Goal: Task Accomplishment & Management: Complete application form

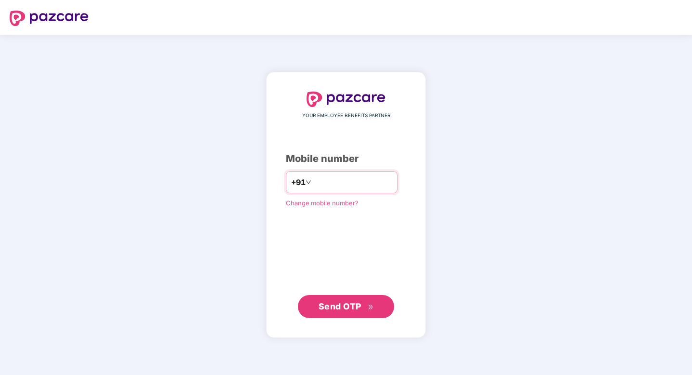
click at [367, 177] on input "number" at bounding box center [352, 181] width 79 height 15
type input "**********"
click at [317, 309] on button "Send OTP" at bounding box center [346, 306] width 96 height 23
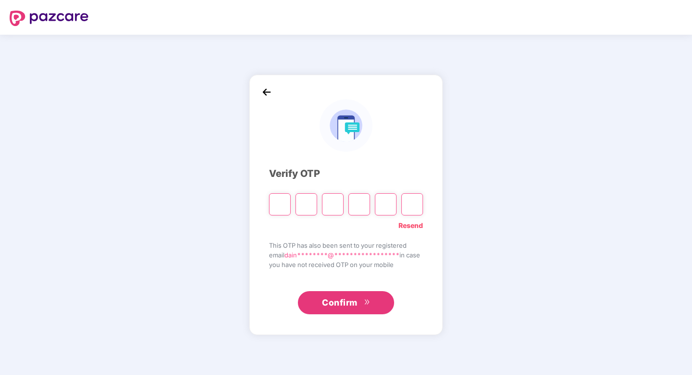
type input "*"
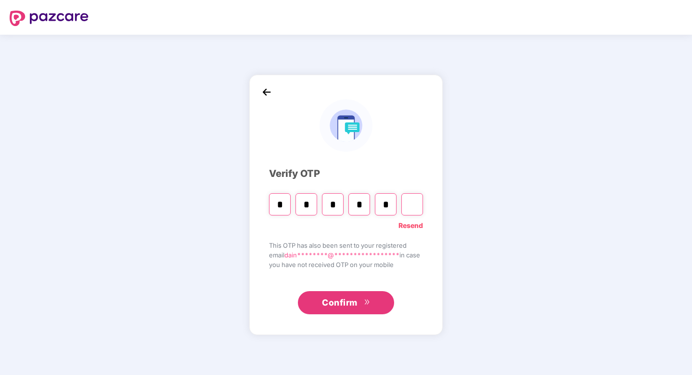
type input "*"
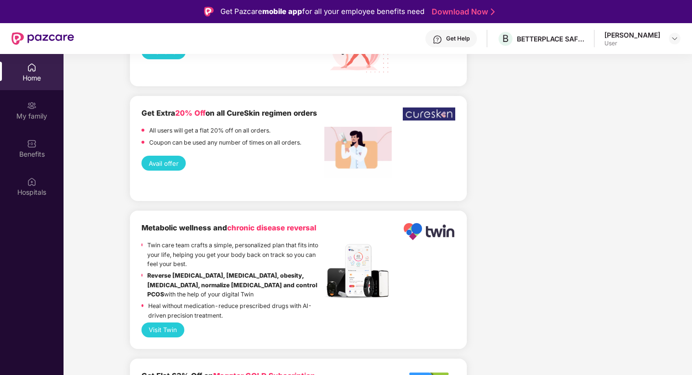
scroll to position [740, 0]
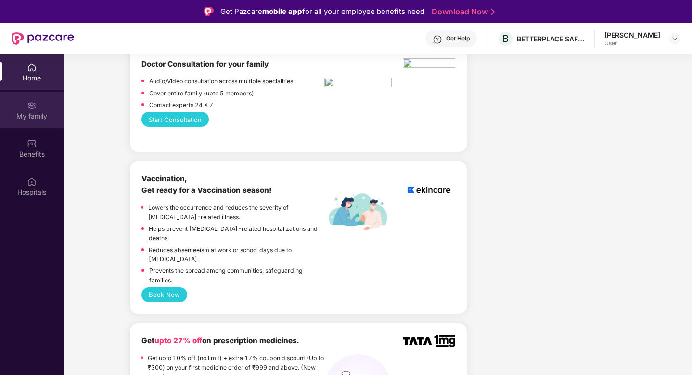
click at [26, 104] on div "My family" at bounding box center [32, 110] width 64 height 36
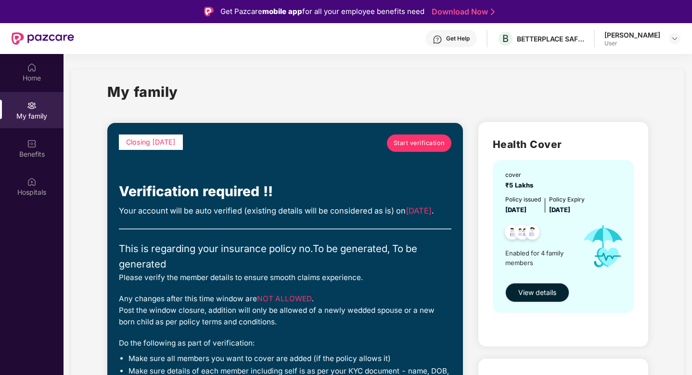
click at [405, 145] on span "Start verification" at bounding box center [419, 143] width 51 height 10
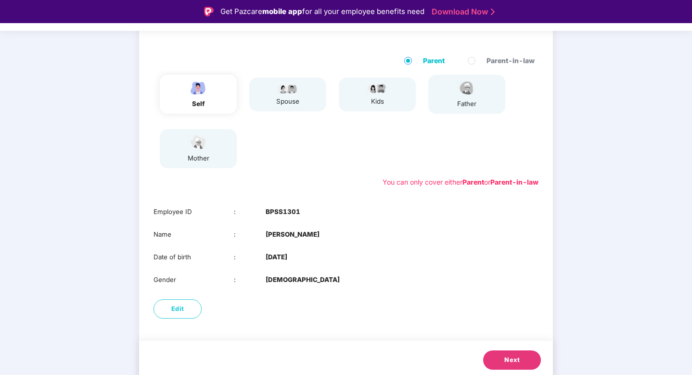
scroll to position [88, 0]
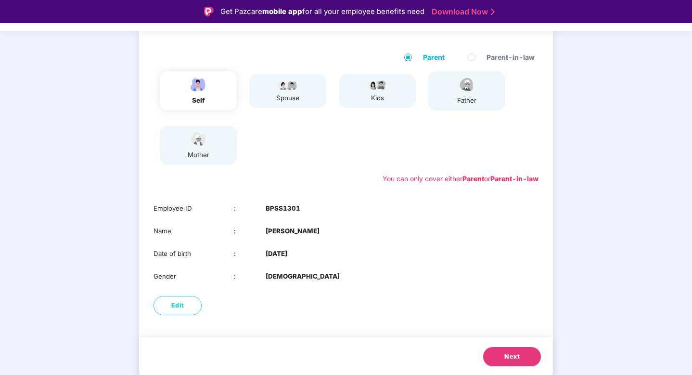
click at [512, 360] on span "Next" at bounding box center [512, 356] width 15 height 10
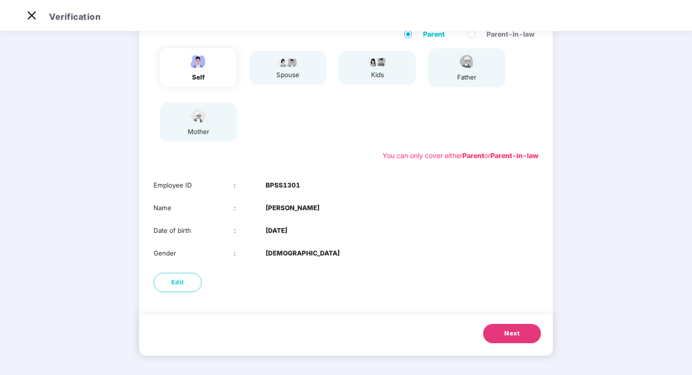
scroll to position [65, 0]
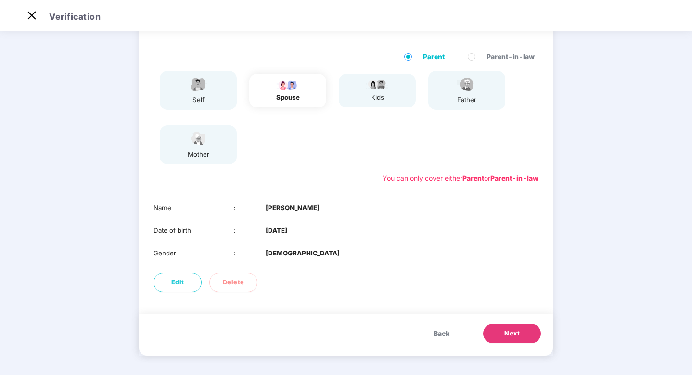
click at [512, 330] on span "Next" at bounding box center [512, 333] width 15 height 10
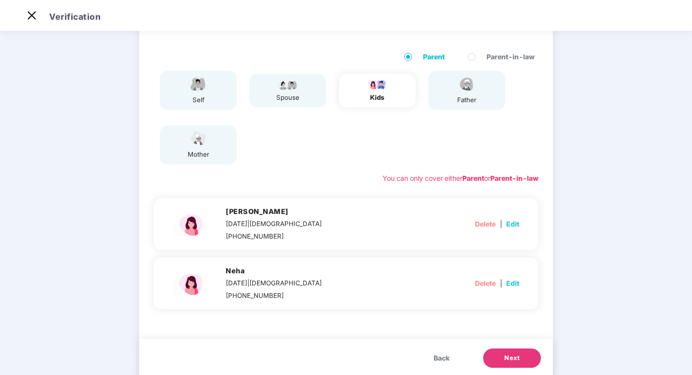
scroll to position [88, 0]
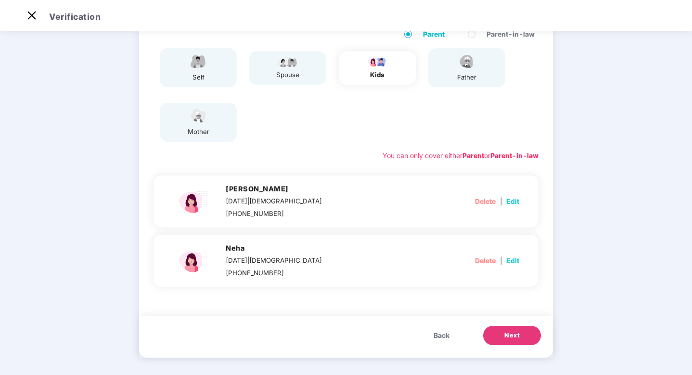
click at [512, 330] on button "Next" at bounding box center [512, 334] width 58 height 19
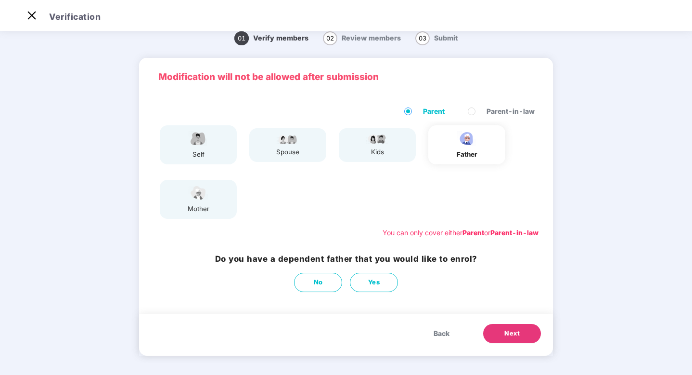
click at [512, 330] on span "Next" at bounding box center [512, 333] width 15 height 10
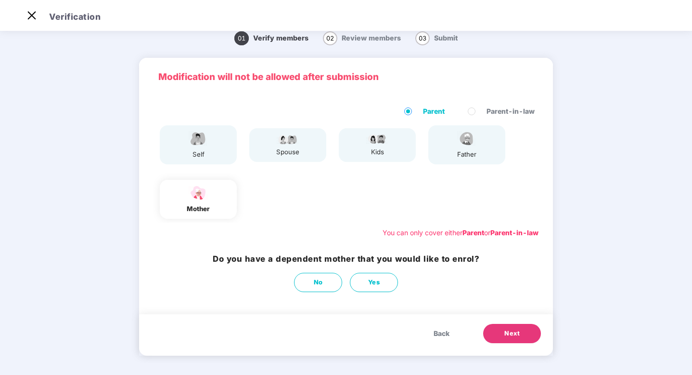
click at [467, 146] on img at bounding box center [467, 138] width 24 height 17
click at [440, 333] on span "Back" at bounding box center [442, 333] width 16 height 11
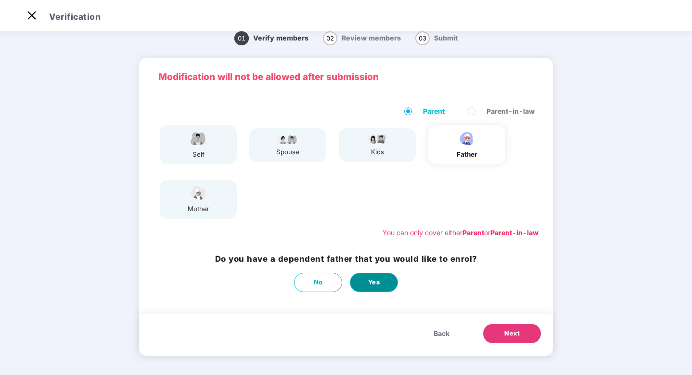
click at [371, 284] on span "Yes" at bounding box center [374, 282] width 12 height 10
select select "****"
